Goal: Task Accomplishment & Management: Manage account settings

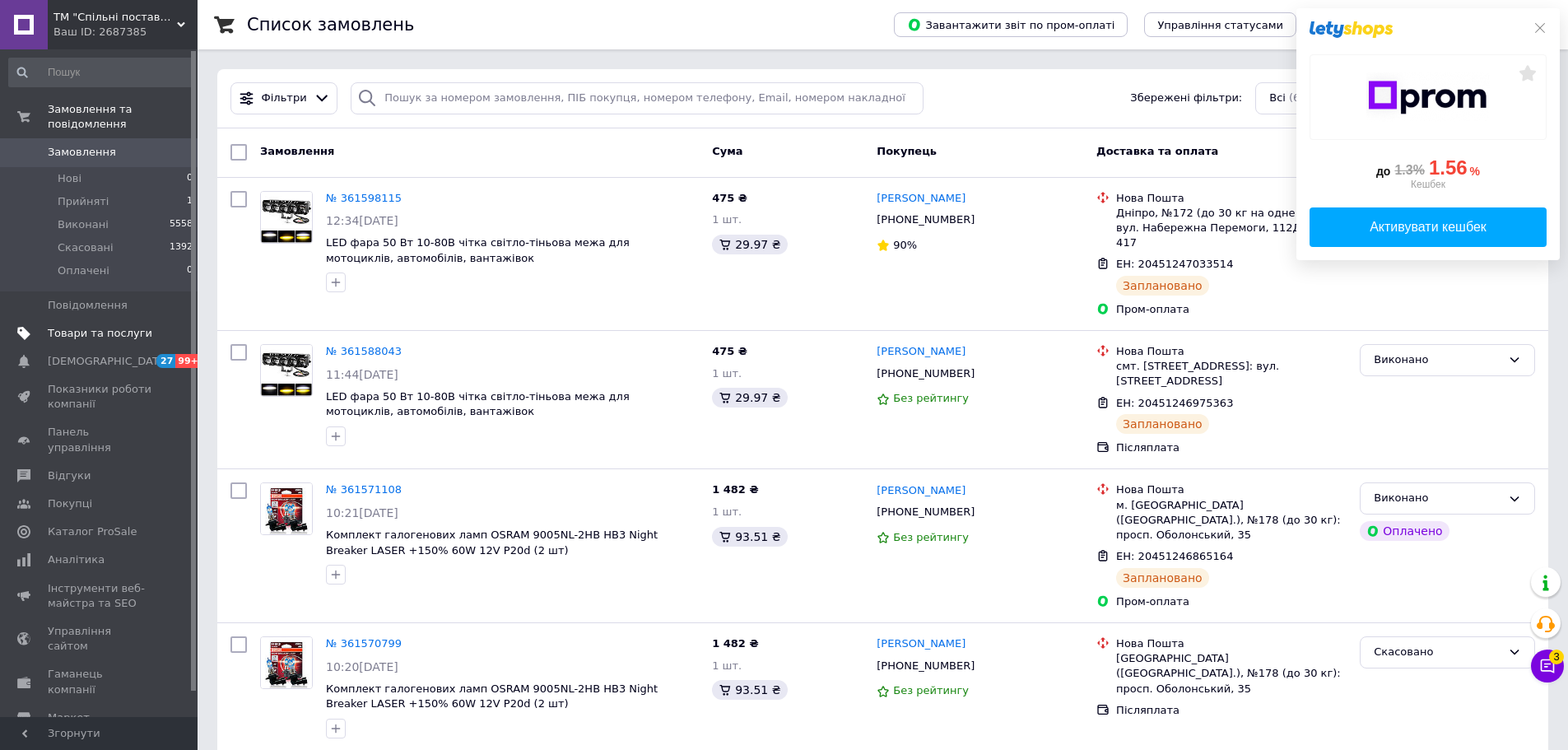
click at [67, 320] on link "Товари та послуги" at bounding box center [101, 334] width 202 height 28
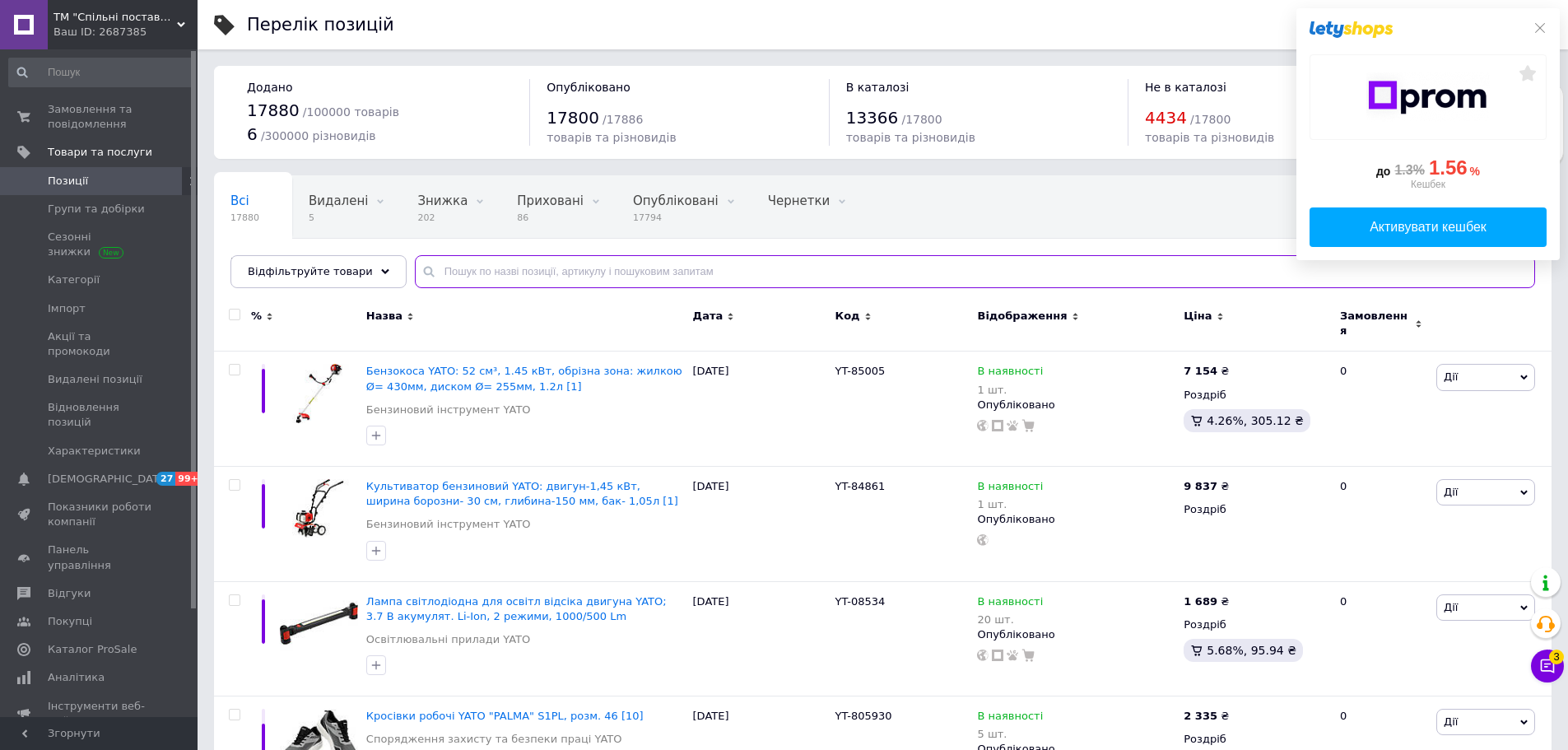
click at [494, 276] on input "text" at bounding box center [976, 271] width 1121 height 33
type input "r13"
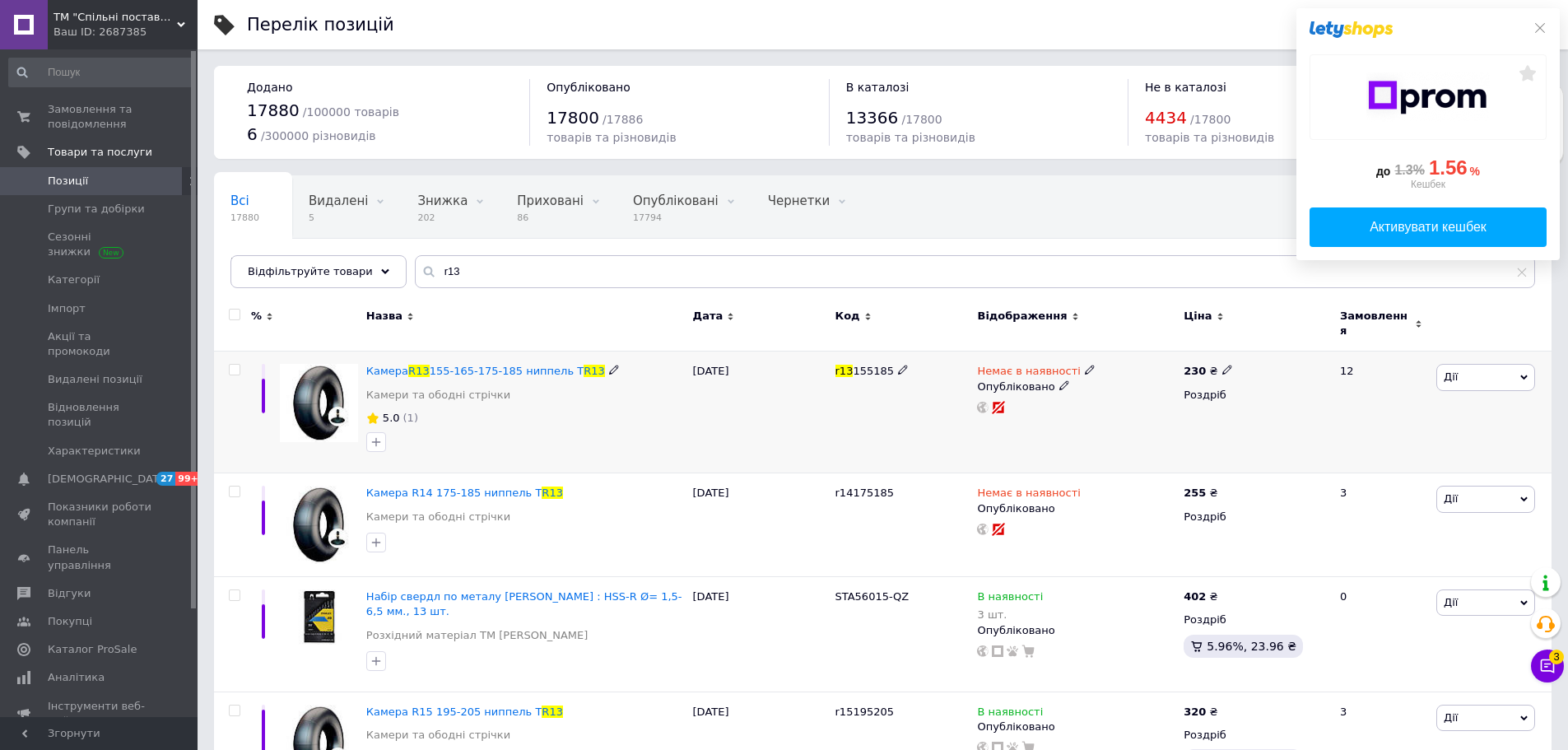
click at [1085, 365] on icon at bounding box center [1090, 370] width 10 height 10
click at [1132, 378] on li "В наявності" at bounding box center [1175, 383] width 157 height 23
click at [1131, 399] on input at bounding box center [1158, 412] width 125 height 33
type input "1"
click at [995, 431] on div "Немає в наявності Наявність В наявності Немає в наявності Під замовлення Готово…" at bounding box center [1076, 412] width 206 height 121
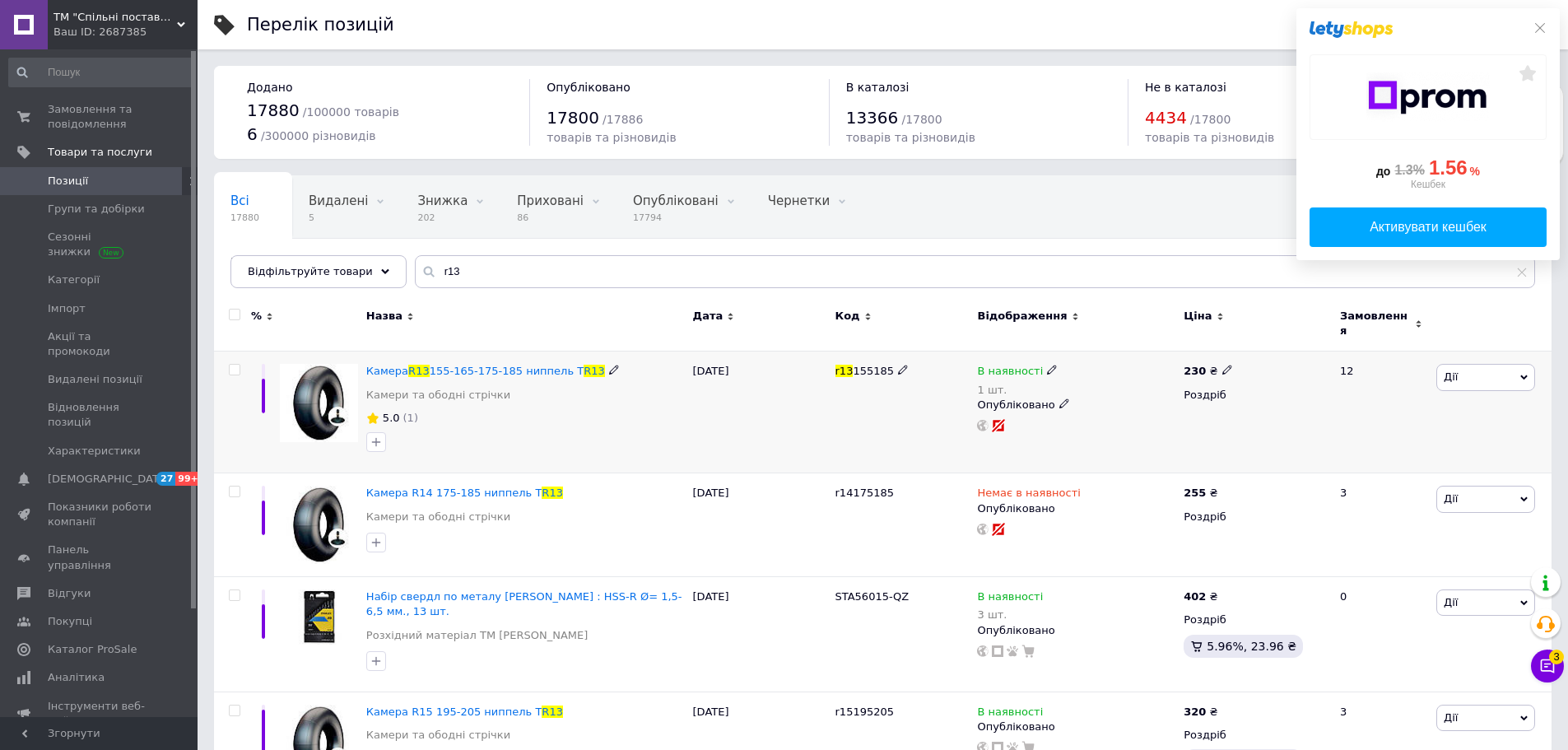
click at [1223, 365] on icon at bounding box center [1228, 370] width 10 height 10
drag, startPoint x: 1277, startPoint y: 347, endPoint x: 1237, endPoint y: 345, distance: 40.0
click at [1237, 345] on div "Ціна 230 Валюта ₴ $ EUR CHF GBP ¥ PLN ₸ MDL HUF KGS CNY TRY KRW lei" at bounding box center [1343, 372] width 224 height 137
type input "235"
click at [1099, 319] on div "Відображення" at bounding box center [1076, 316] width 198 height 15
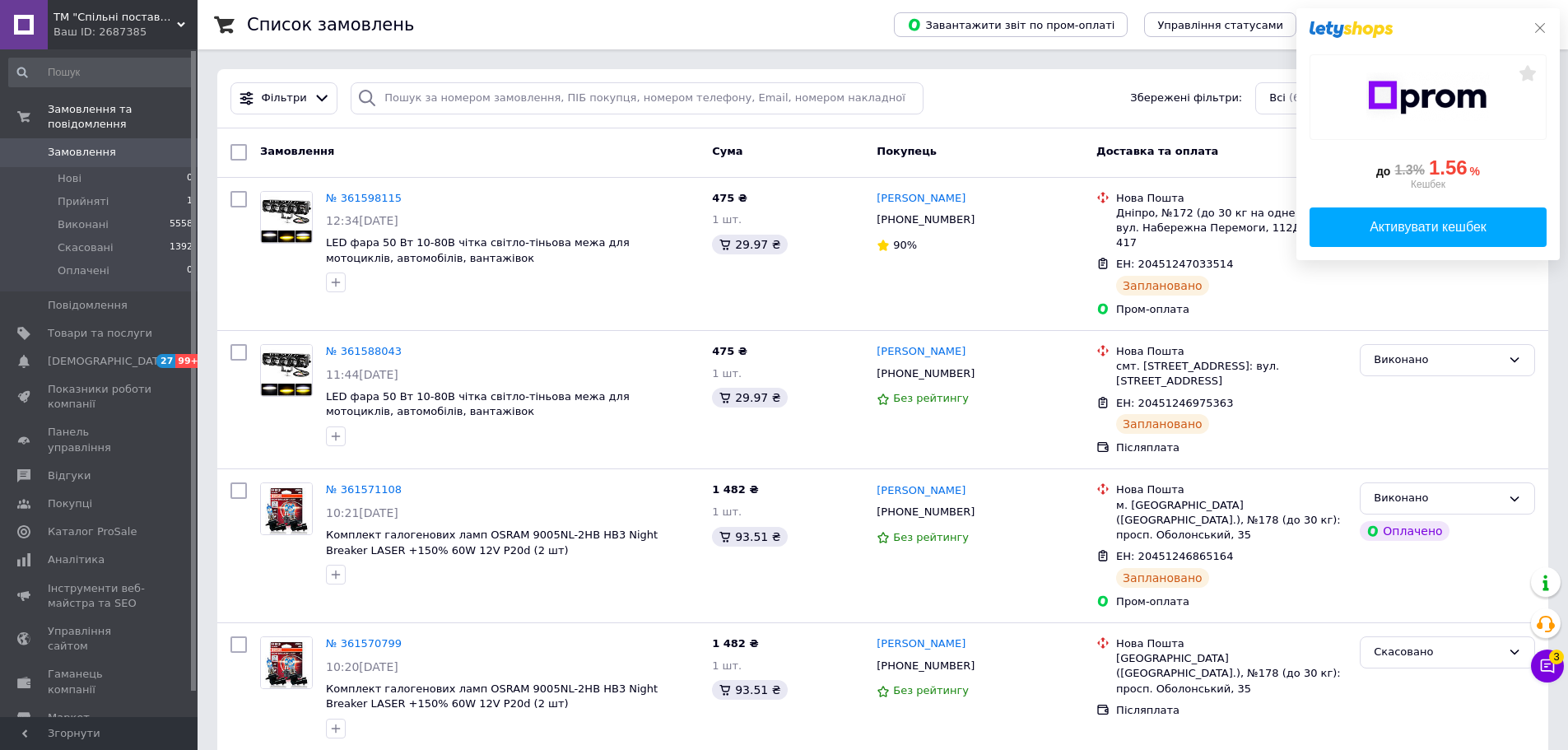
click at [1541, 31] on icon at bounding box center [1539, 28] width 13 height 13
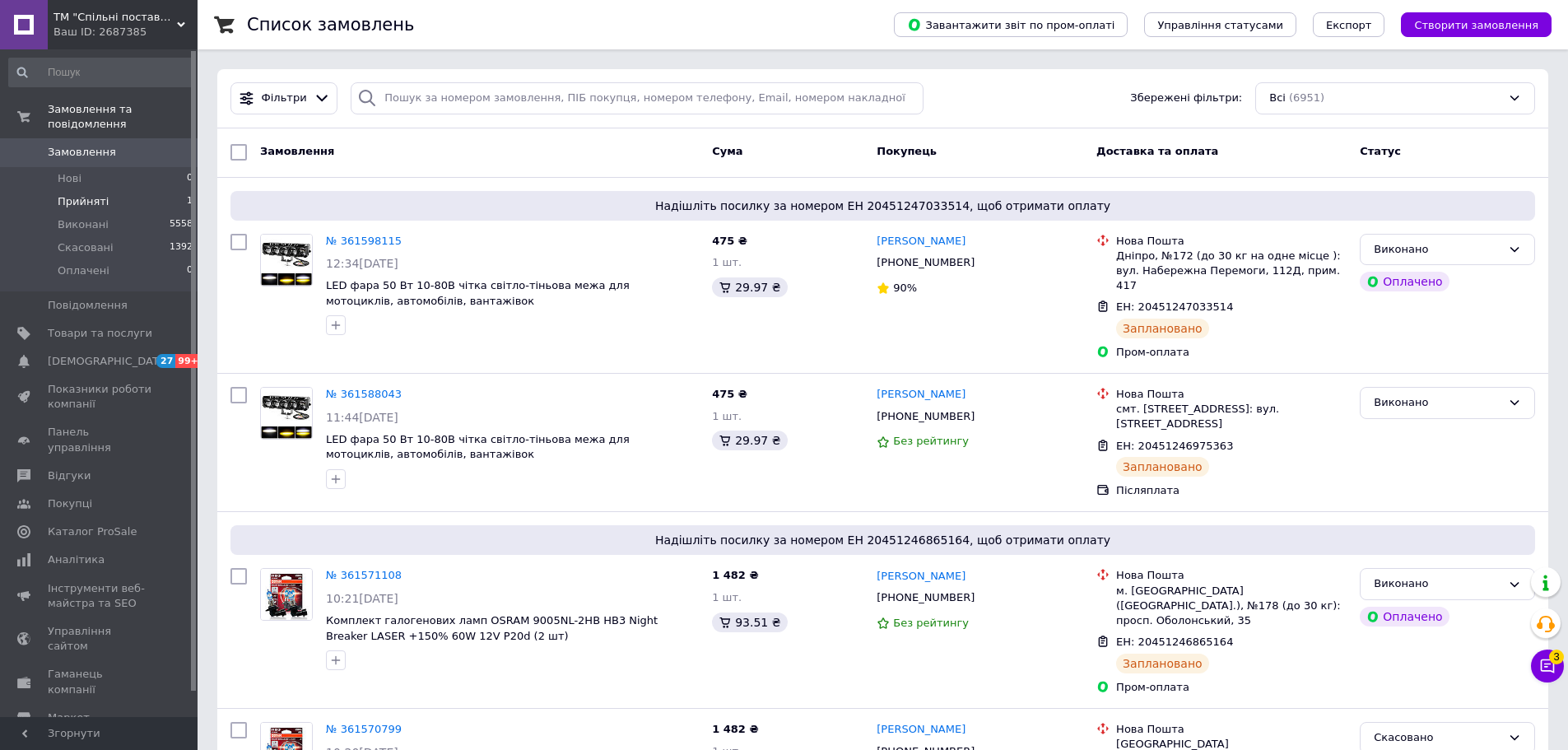
click at [88, 194] on span "Прийняті" at bounding box center [83, 201] width 51 height 15
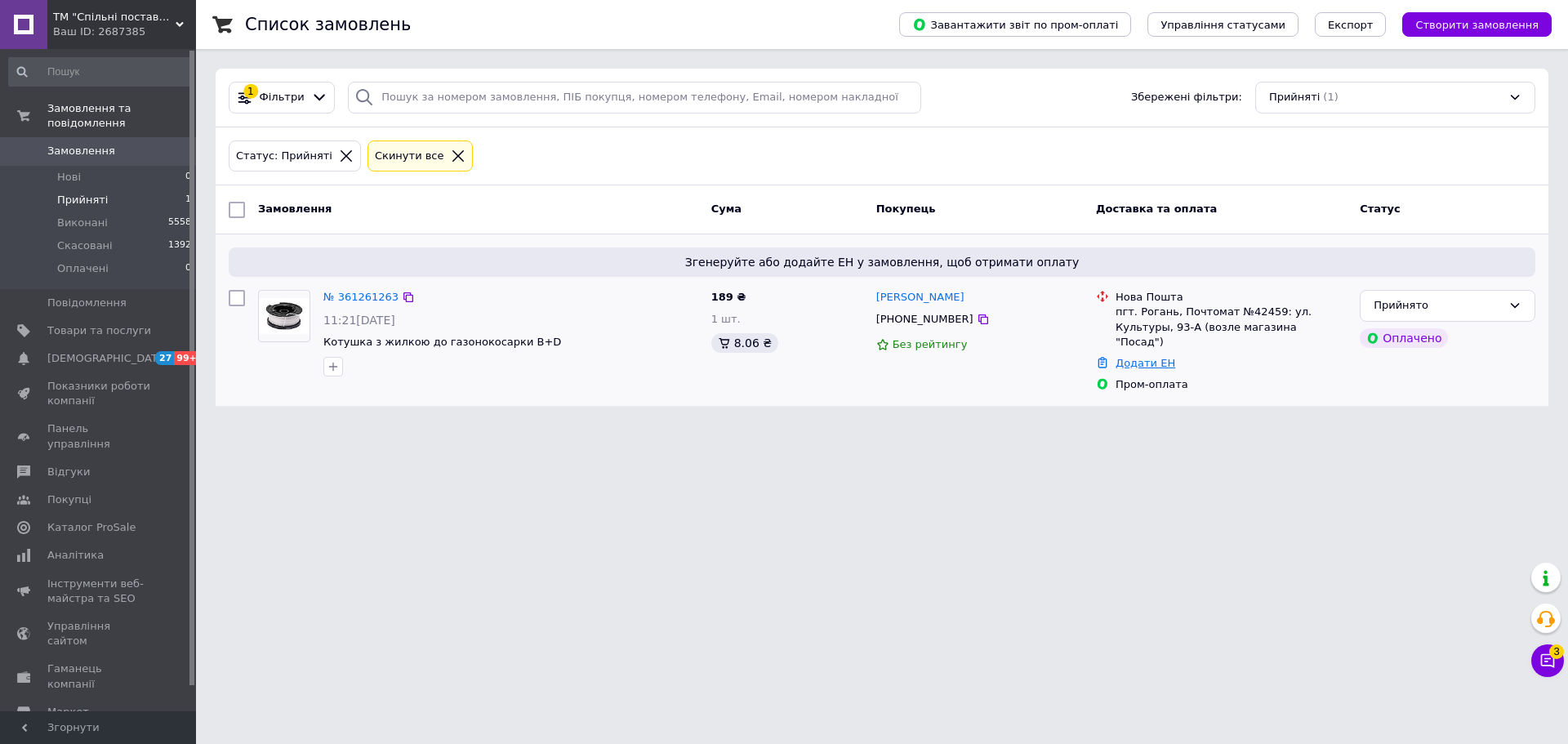
click at [1130, 357] on link "Додати ЕН" at bounding box center [1145, 363] width 60 height 13
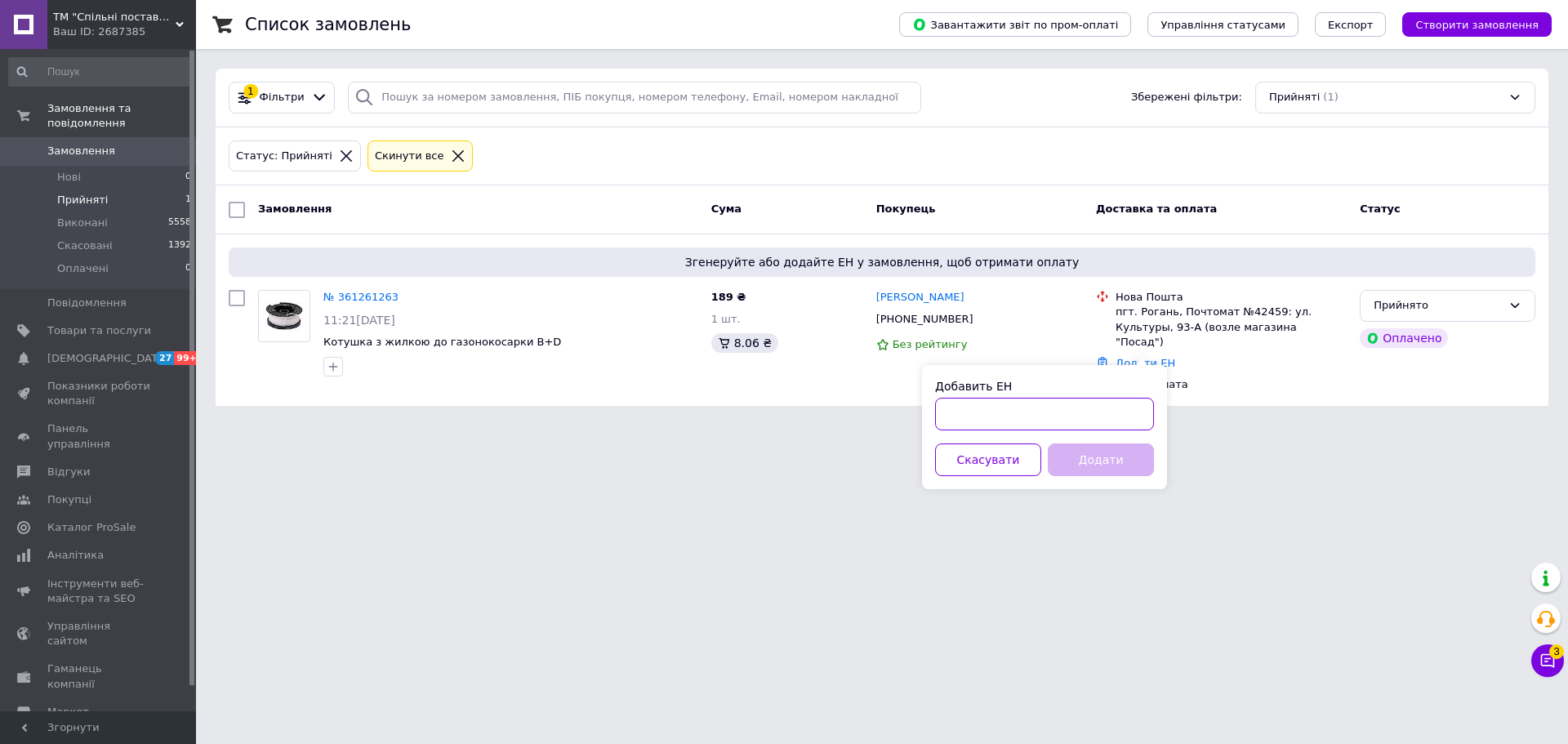
click at [1004, 418] on input "Добавить ЕН" at bounding box center [1044, 413] width 219 height 32
paste input "20451247413594"
type input "20451247413594"
click at [1080, 462] on button "Додати" at bounding box center [1101, 459] width 106 height 32
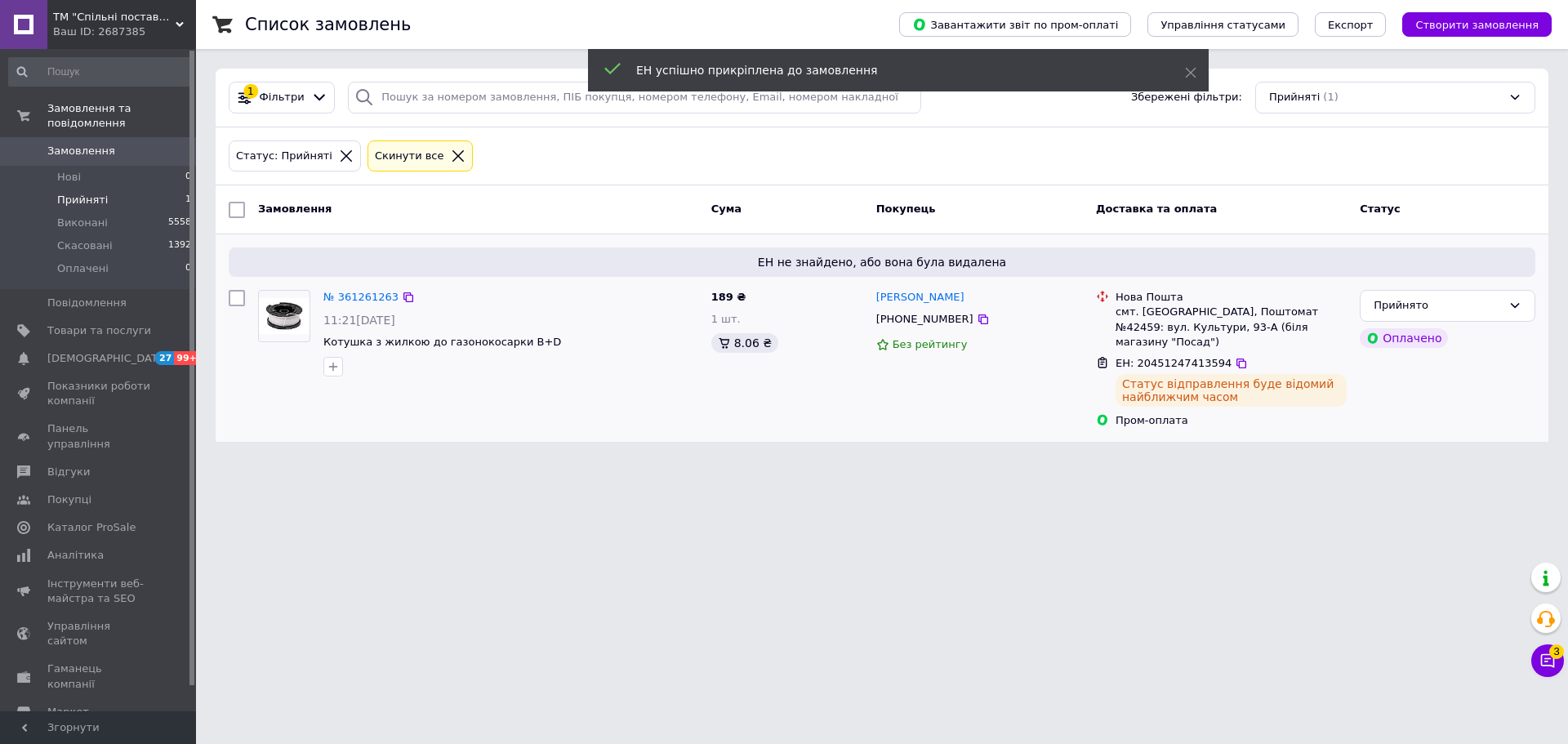
click at [1454, 268] on span "ЕН не знайдено, або вона була видалена" at bounding box center [882, 261] width 1294 height 17
click at [1448, 294] on div "Прийнято" at bounding box center [1447, 305] width 175 height 32
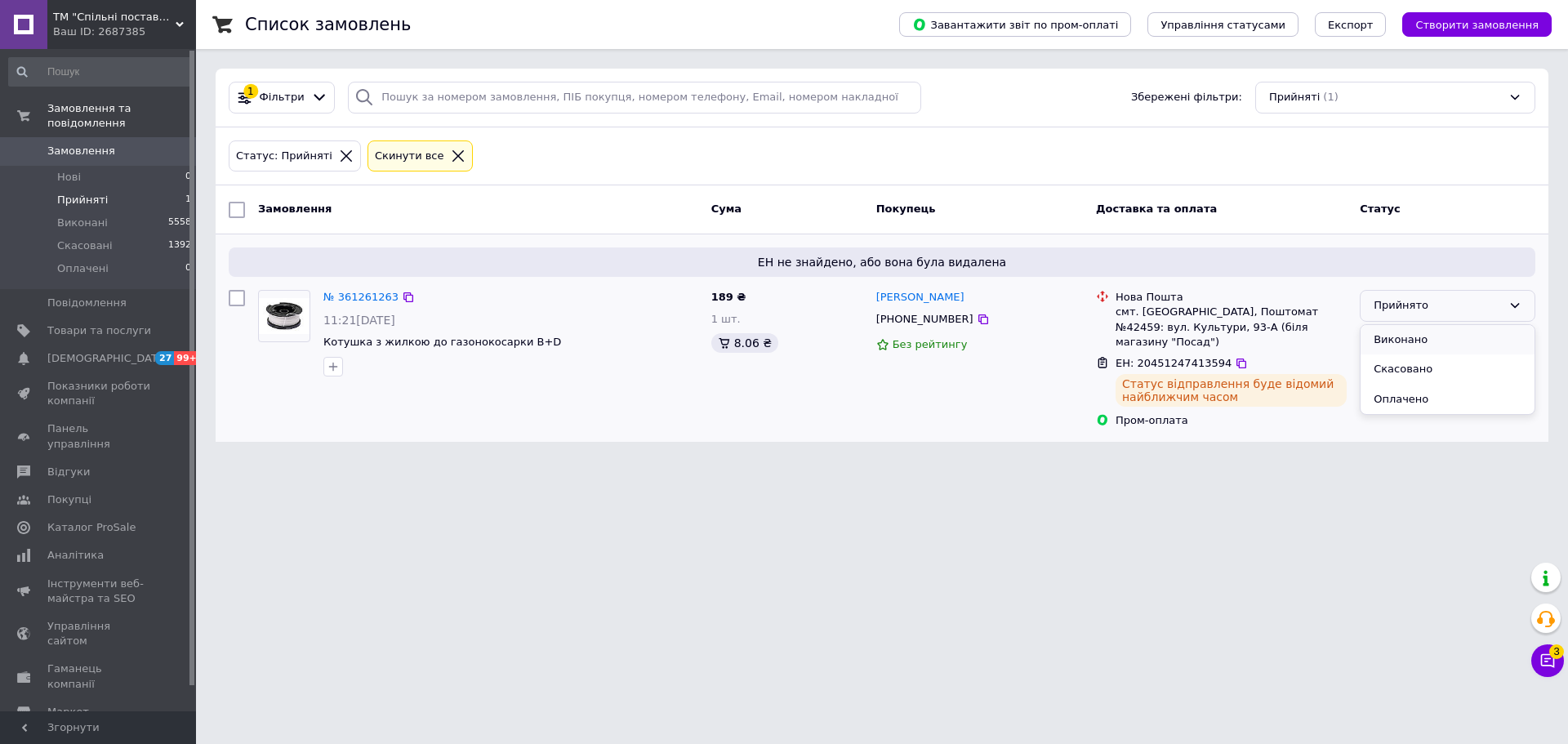
click at [1439, 333] on li "Виконано" at bounding box center [1448, 340] width 174 height 30
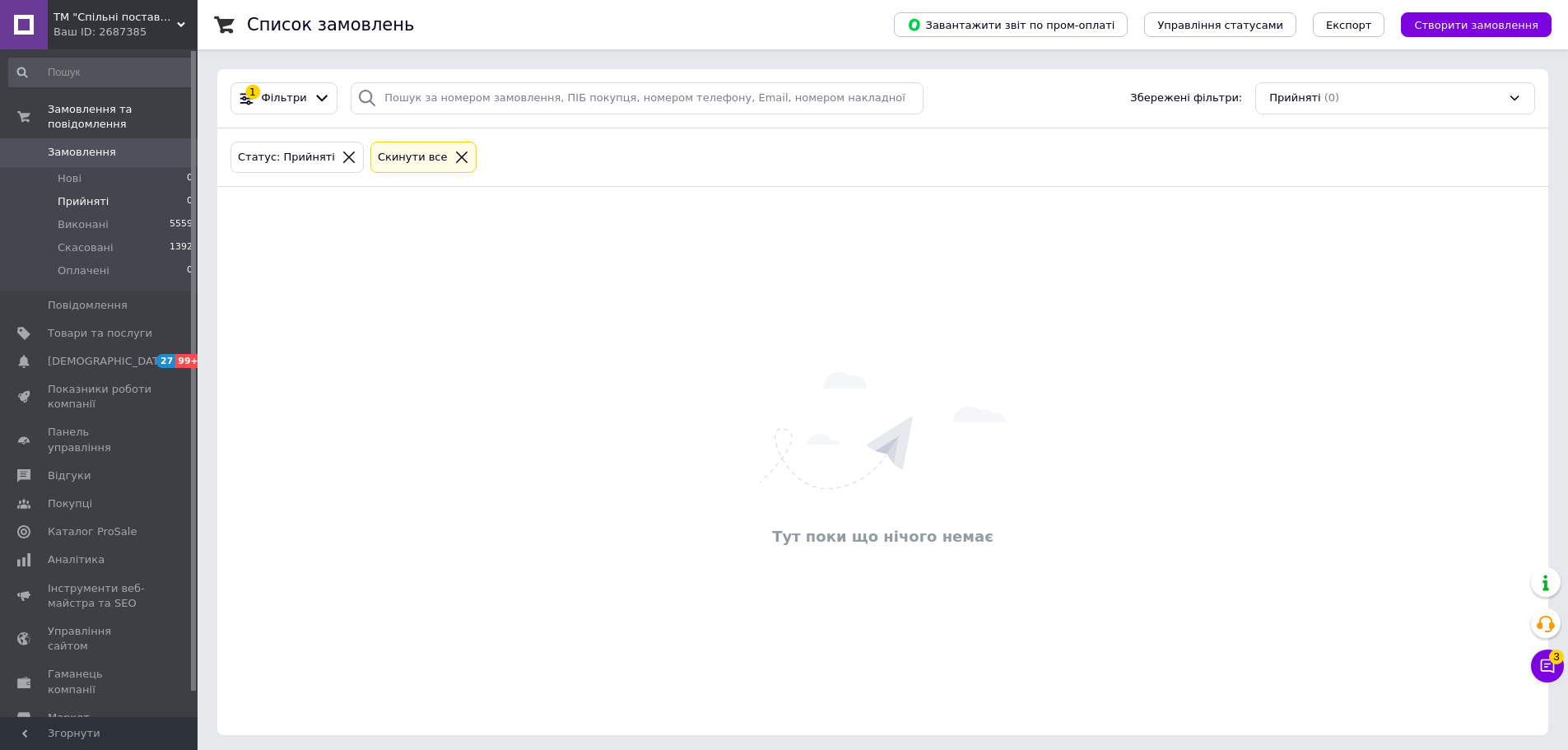
click at [92, 145] on span "Замовлення" at bounding box center [81, 152] width 68 height 15
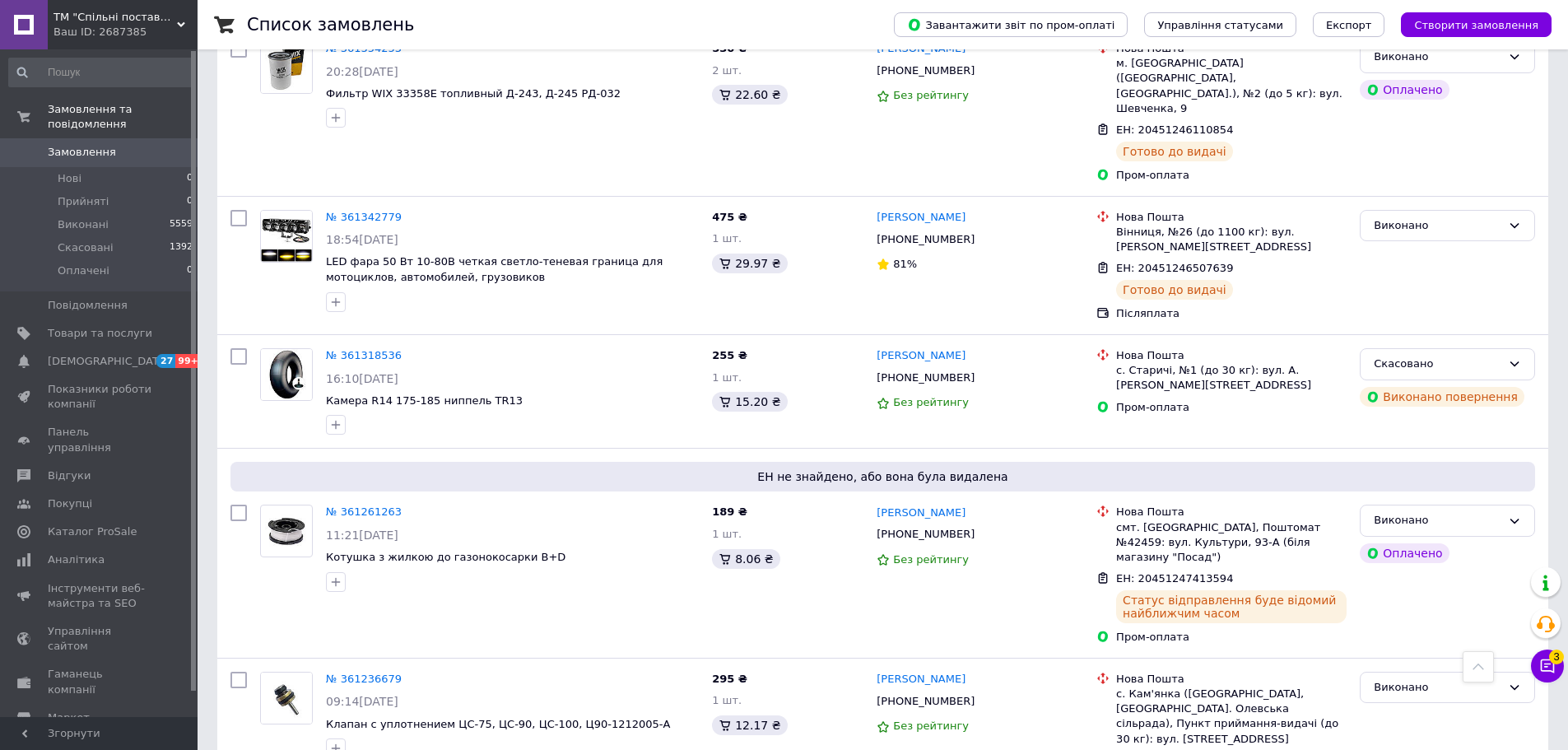
scroll to position [1278, 0]
